Goal: Navigation & Orientation: Find specific page/section

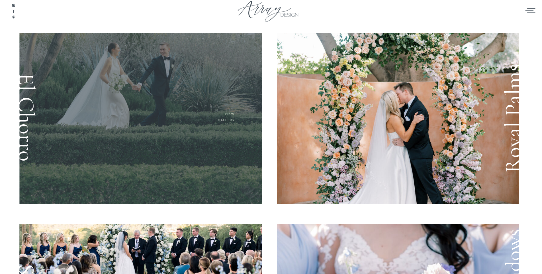
click at [186, 109] on div at bounding box center [140, 118] width 243 height 171
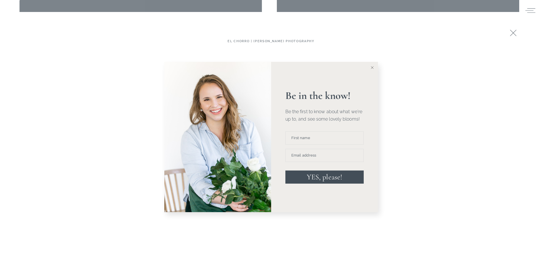
scroll to position [1163, 0]
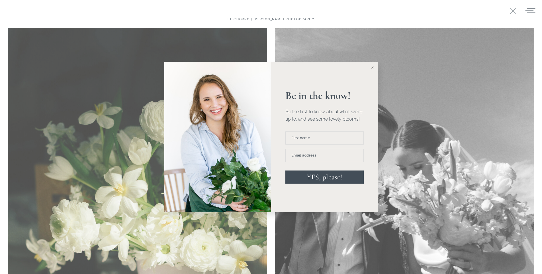
click at [372, 66] on icon at bounding box center [372, 67] width 3 height 3
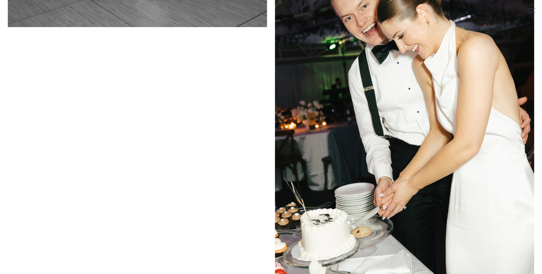
scroll to position [4200, 0]
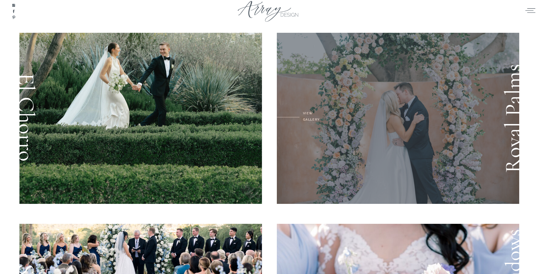
click at [330, 122] on div at bounding box center [398, 118] width 243 height 171
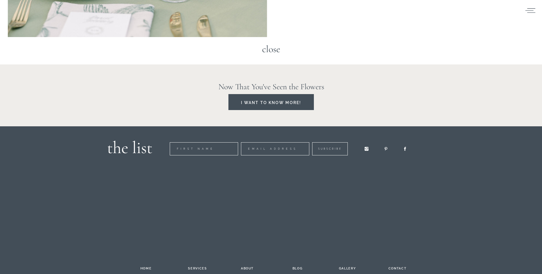
scroll to position [8337, 0]
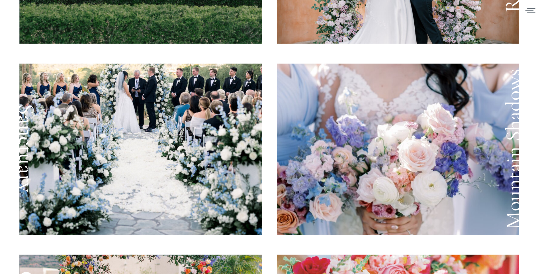
scroll to position [164, 0]
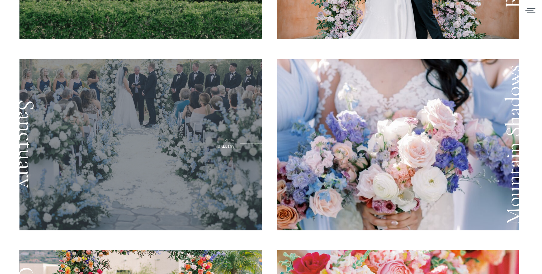
click at [188, 115] on div at bounding box center [140, 144] width 243 height 171
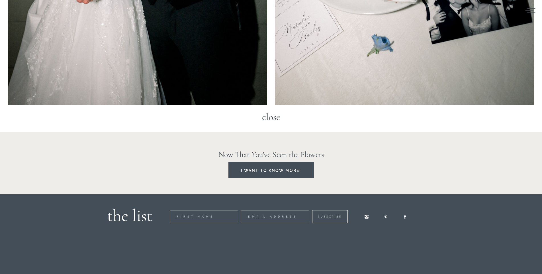
scroll to position [13652, 0]
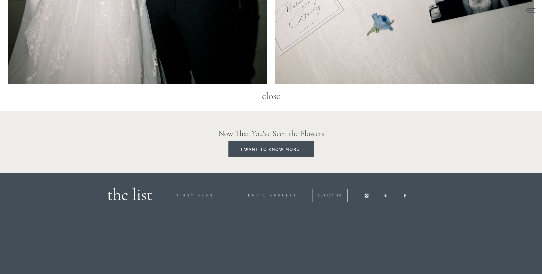
scroll to position [164, 0]
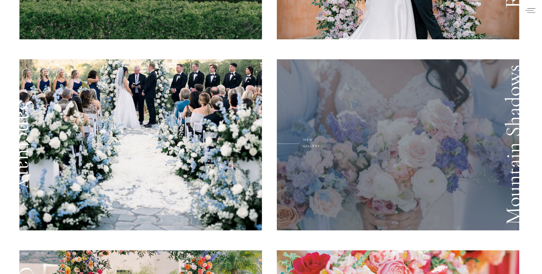
click at [378, 118] on div at bounding box center [398, 144] width 243 height 171
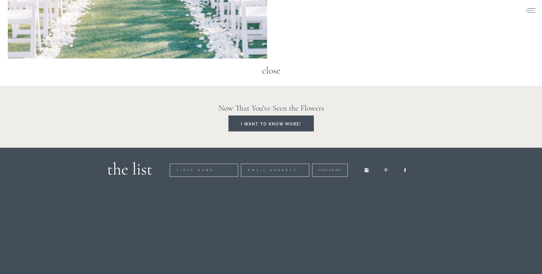
scroll to position [18648, 0]
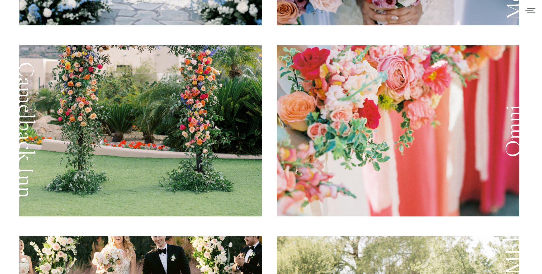
scroll to position [370, 0]
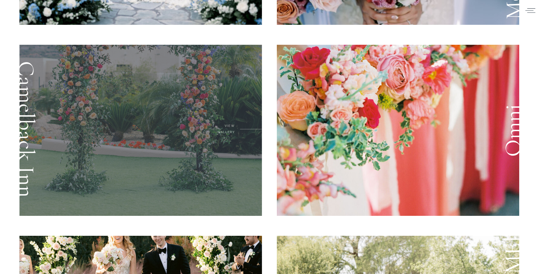
click at [205, 94] on div at bounding box center [140, 130] width 243 height 171
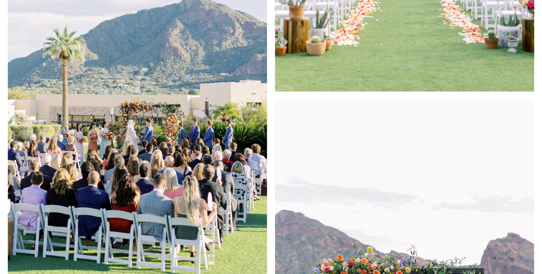
scroll to position [20826, 0]
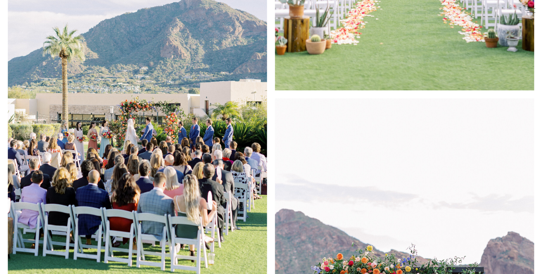
scroll to position [370, 0]
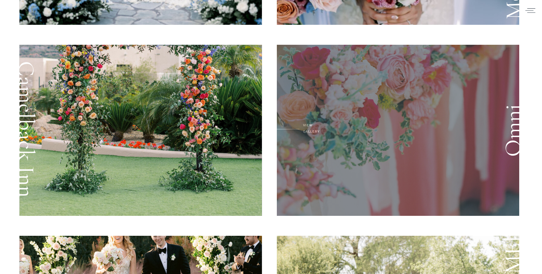
click at [398, 128] on div at bounding box center [398, 130] width 243 height 171
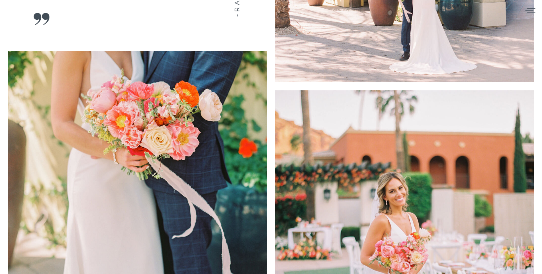
scroll to position [27081, 0]
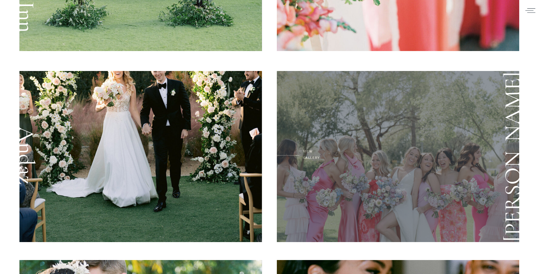
scroll to position [534, 0]
